Goal: Navigation & Orientation: Find specific page/section

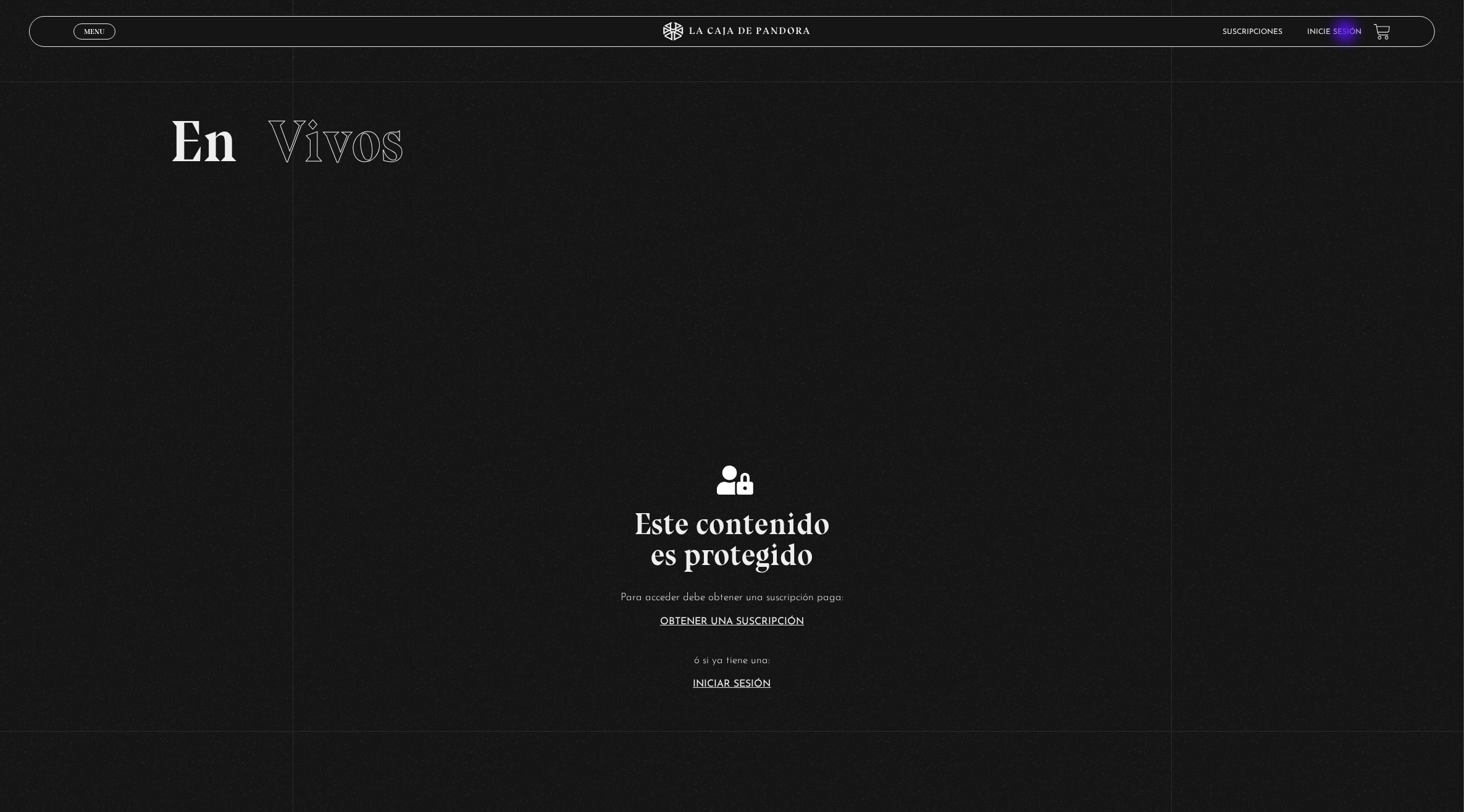
click at [1347, 33] on link "Inicie sesión" at bounding box center [1334, 32] width 54 height 7
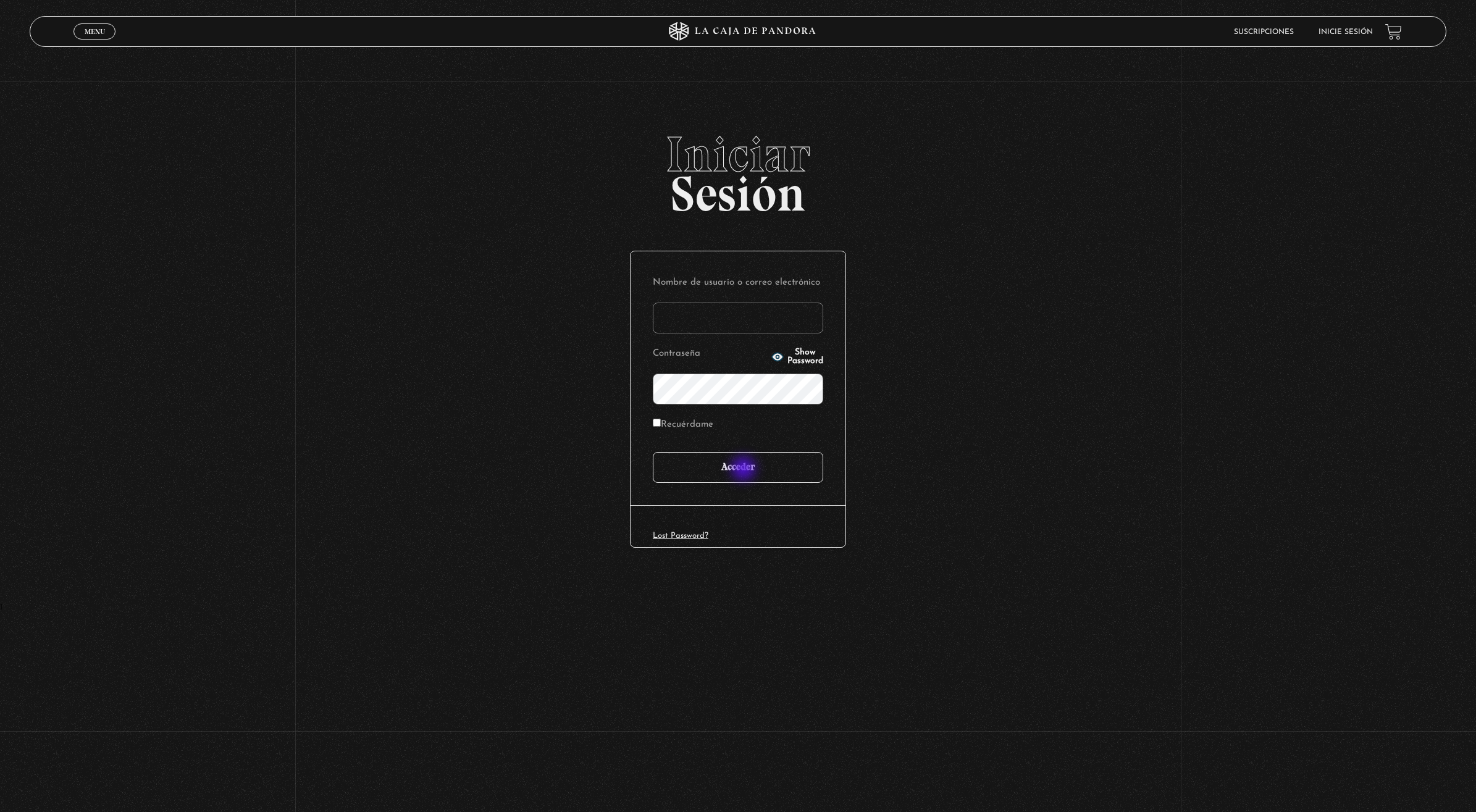
type input "dinia_99@yahoo.com"
click at [745, 470] on input "Acceder" at bounding box center [738, 467] width 170 height 31
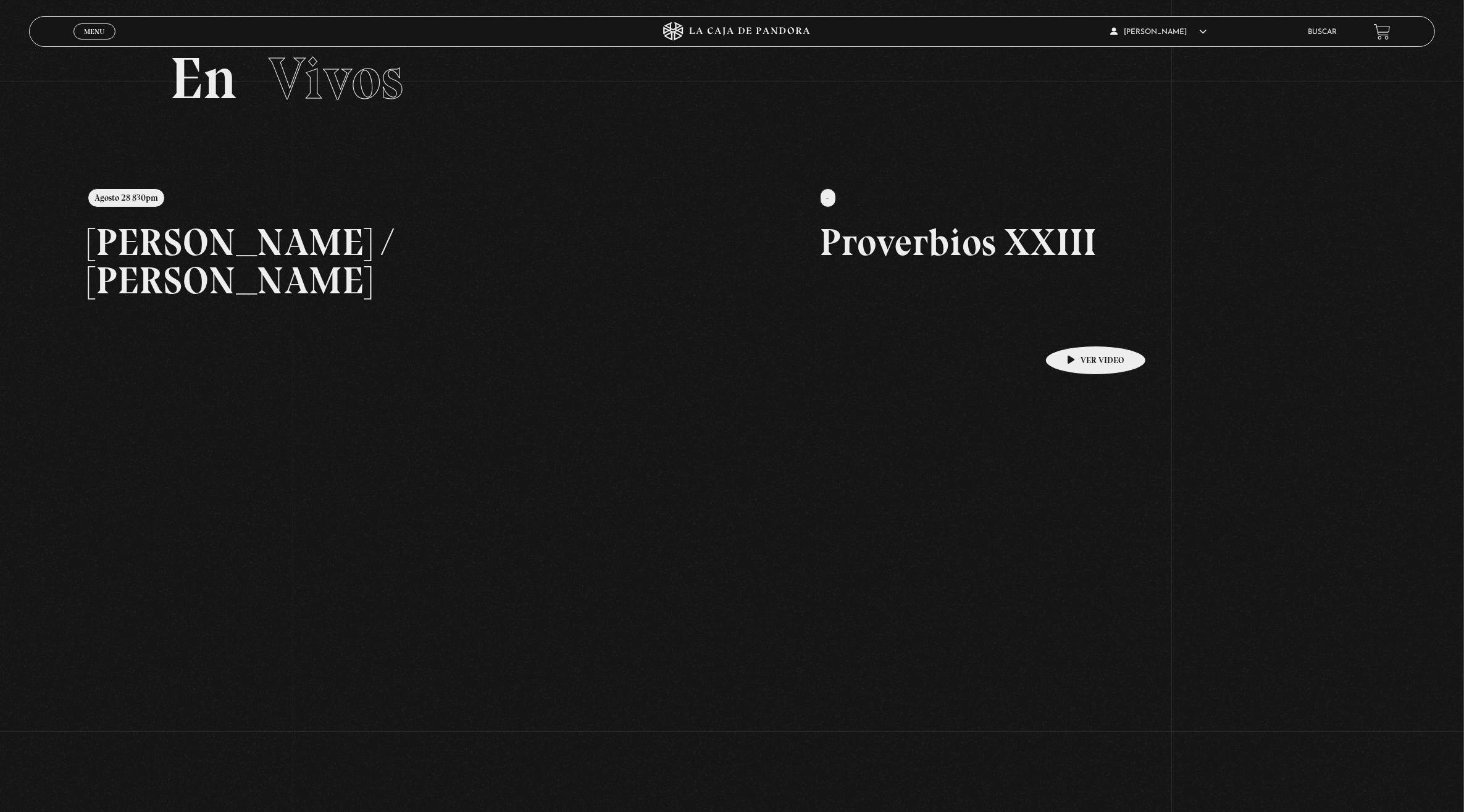
scroll to position [28, 0]
